Goal: Information Seeking & Learning: Learn about a topic

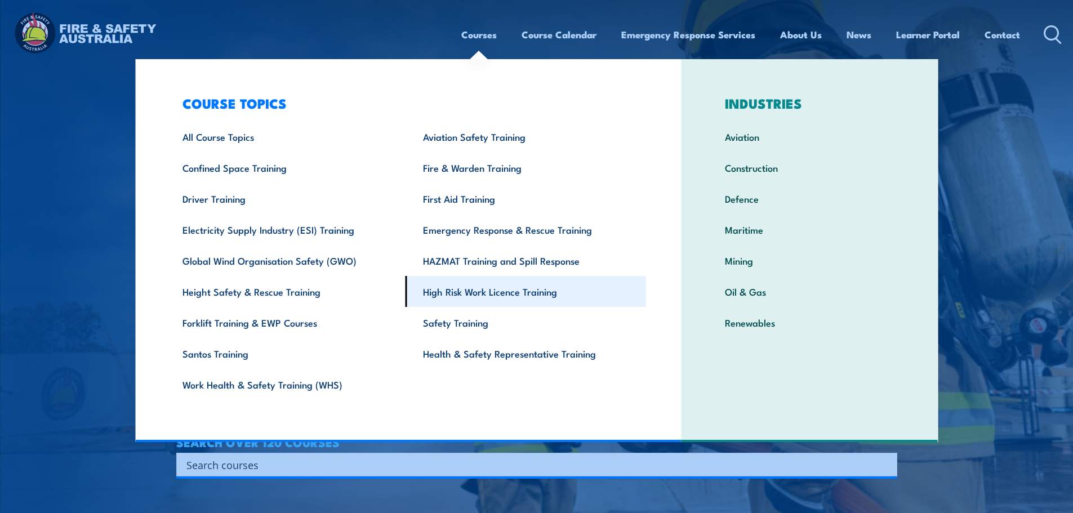
click at [447, 298] on link "High Risk Work Licence Training" at bounding box center [525, 291] width 240 height 31
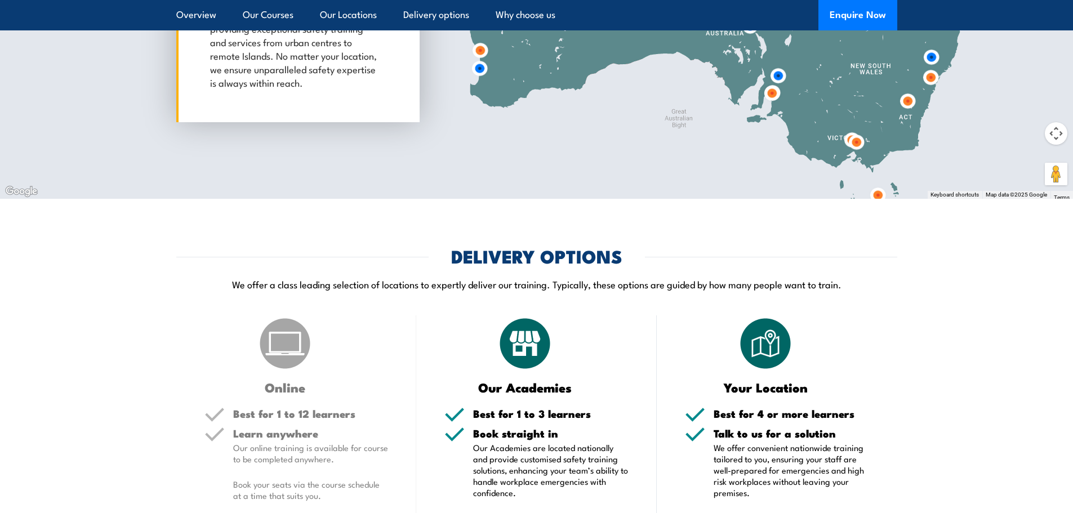
scroll to position [1239, 0]
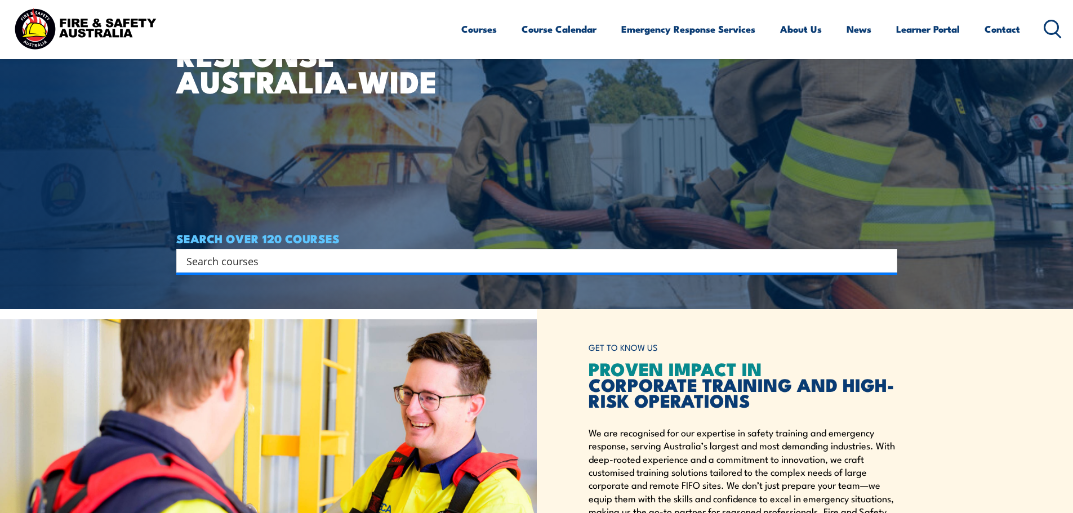
scroll to position [281, 0]
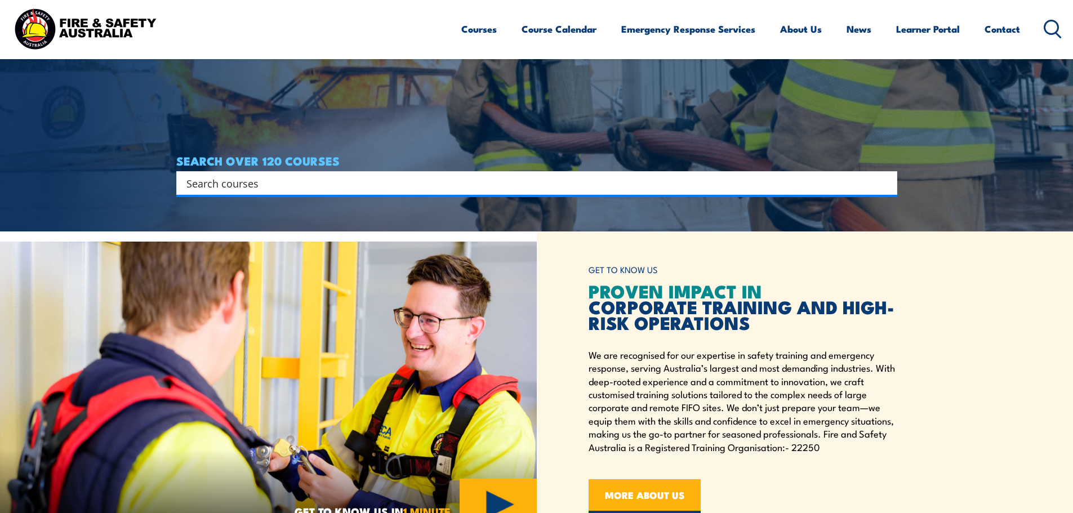
click at [266, 187] on input "Search input" at bounding box center [529, 183] width 686 height 17
type input "Manual Handling"
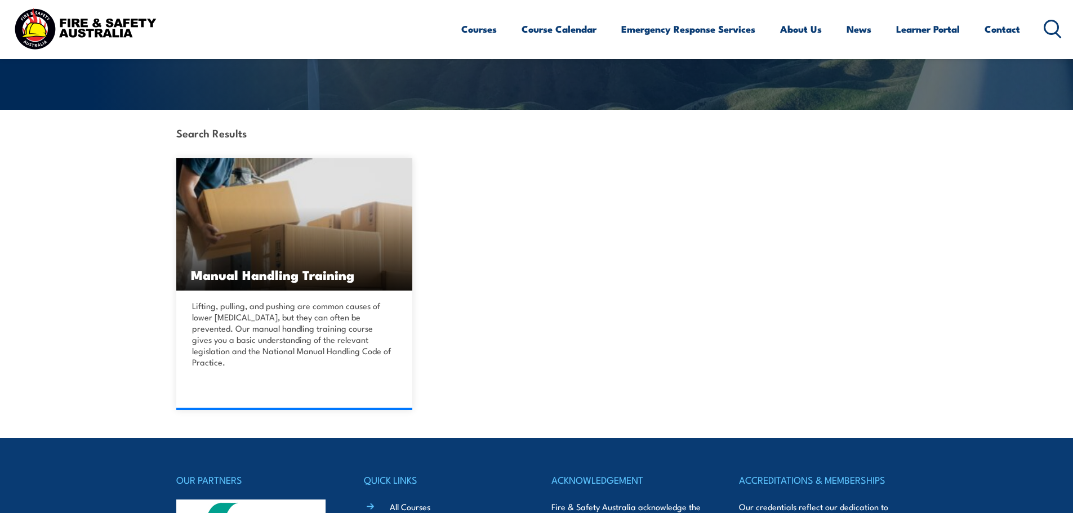
scroll to position [394, 0]
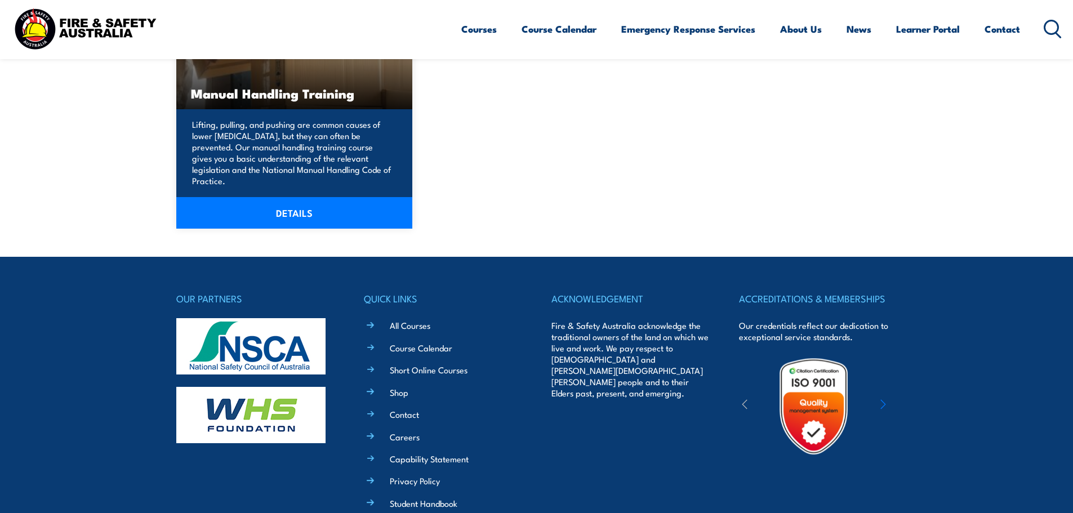
click at [310, 175] on p "Lifting, pulling, and pushing are common causes of lower [MEDICAL_DATA], but th…" at bounding box center [293, 153] width 202 height 68
click at [275, 209] on link "DETAILS" at bounding box center [294, 213] width 236 height 32
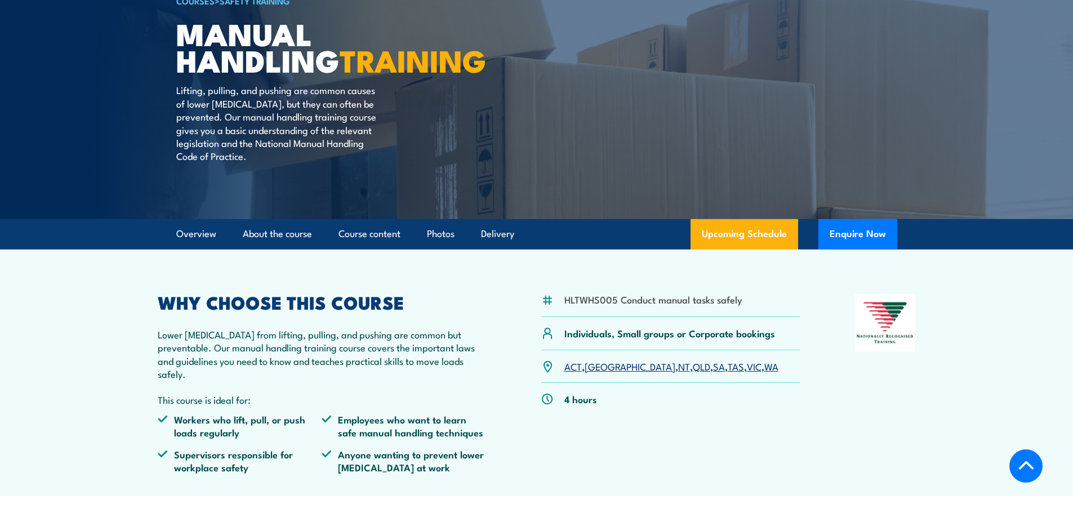
scroll to position [225, 0]
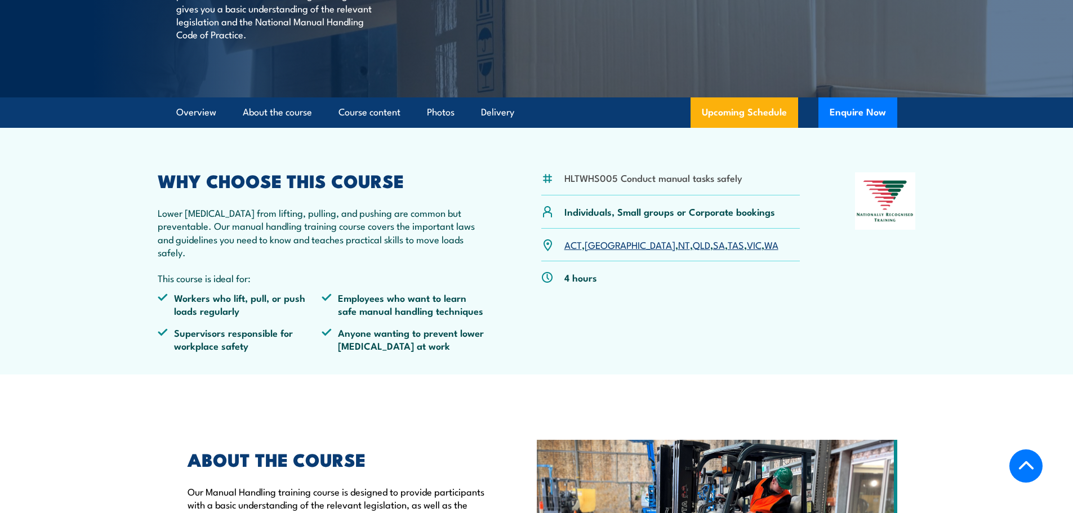
click at [692, 251] on link "QLD" at bounding box center [700, 245] width 17 height 14
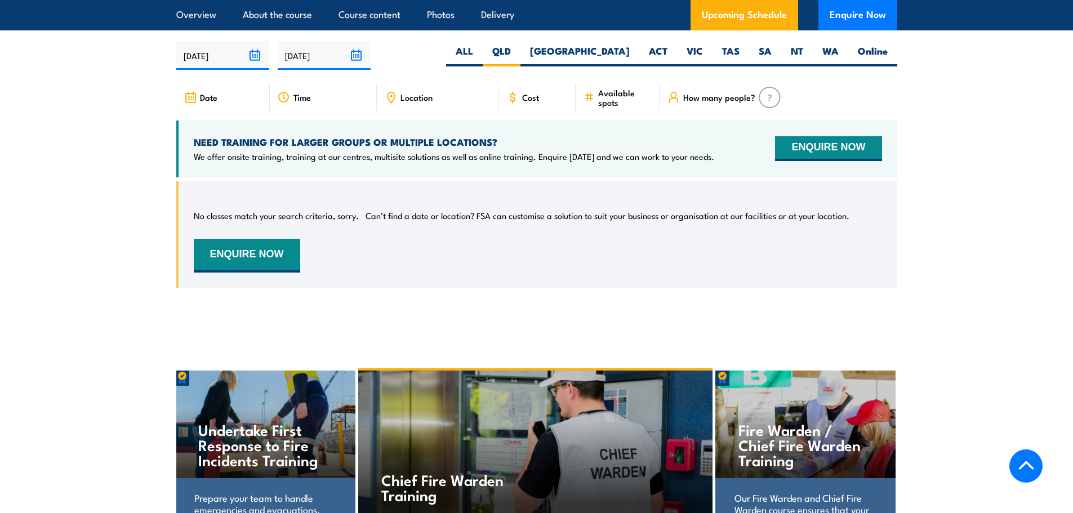
scroll to position [1719, 0]
